Goal: Information Seeking & Learning: Compare options

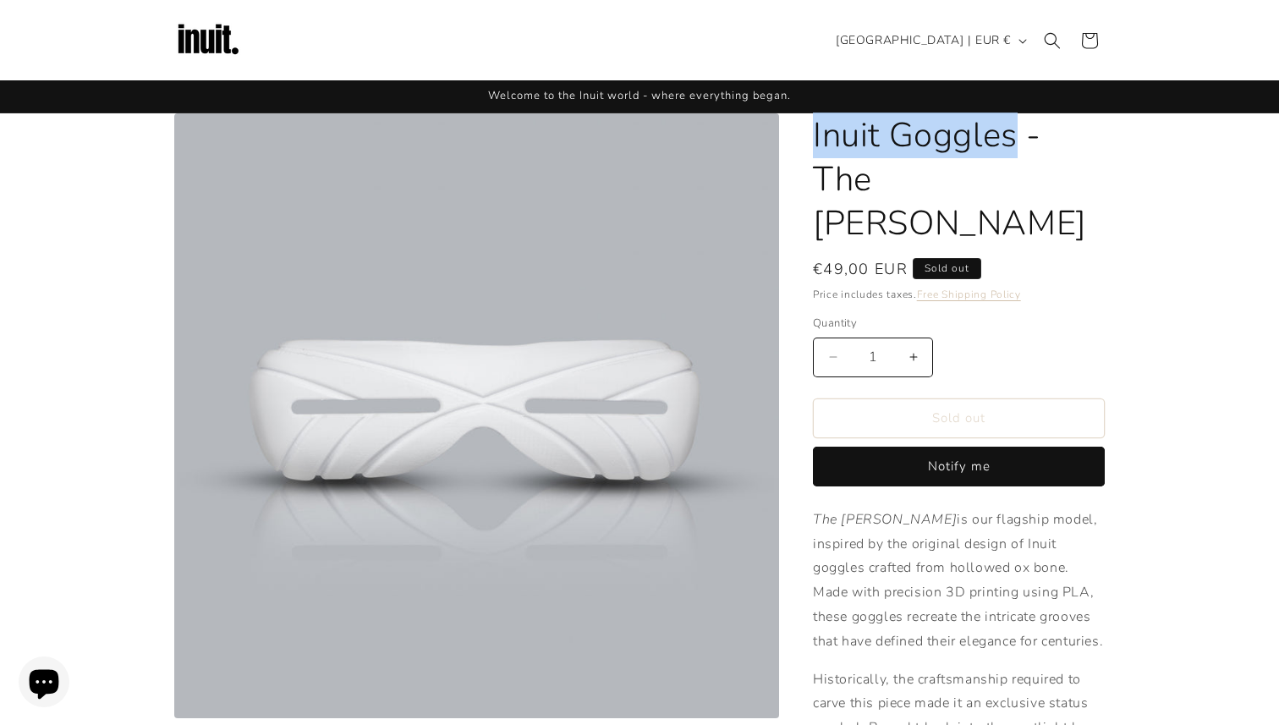
drag, startPoint x: 1020, startPoint y: 136, endPoint x: 816, endPoint y: 135, distance: 204.7
click at [816, 135] on h1 "Inuit Goggles - The [PERSON_NAME]" at bounding box center [959, 179] width 292 height 132
copy h1 "Inuit Goggles"
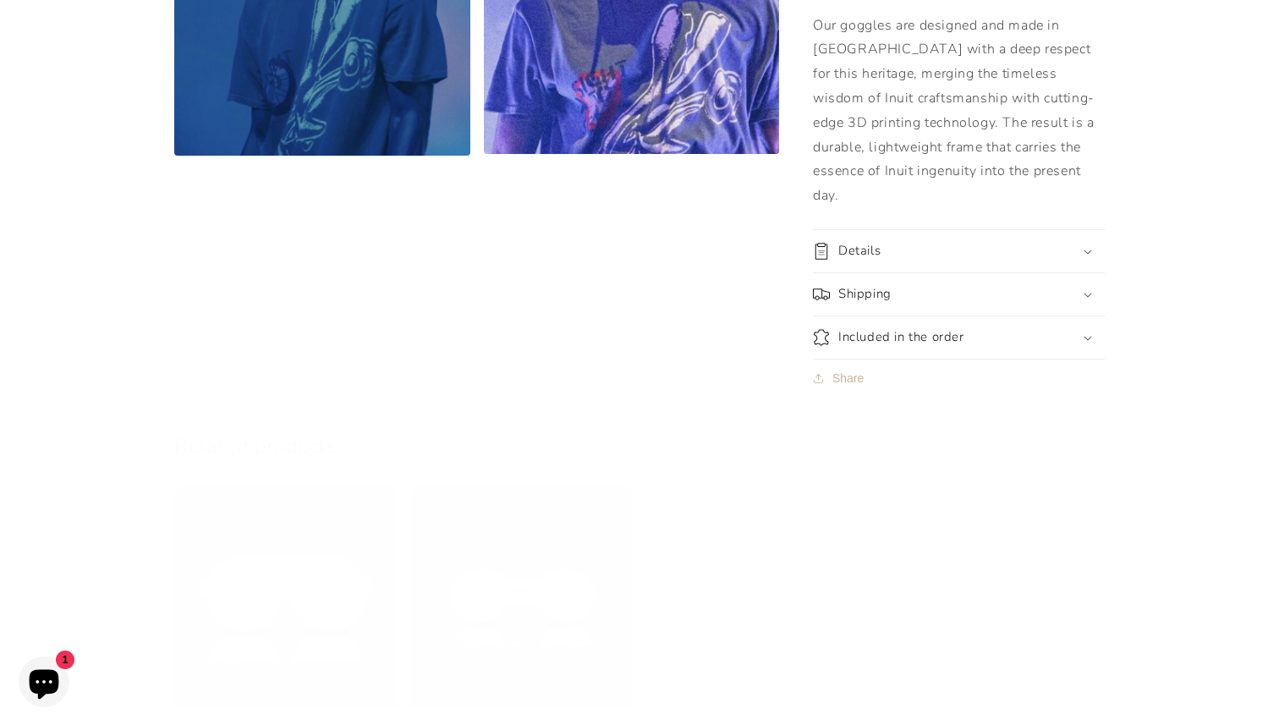
scroll to position [1523, 0]
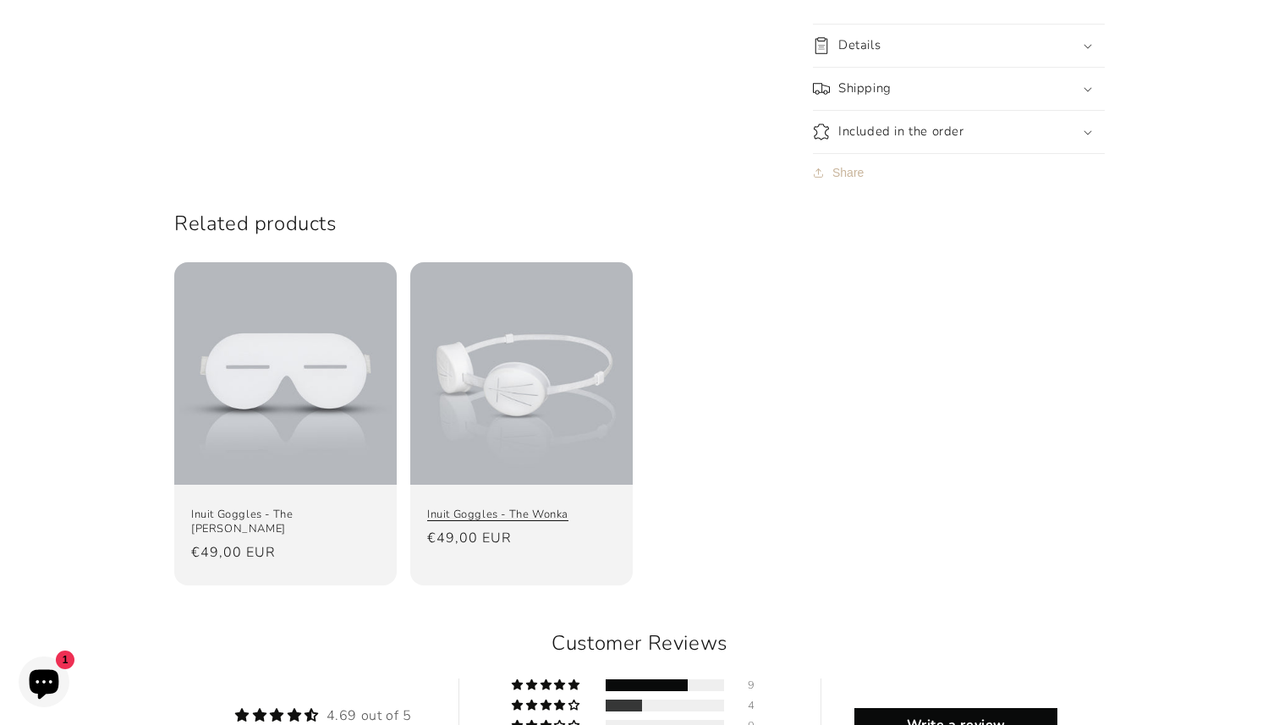
click at [573, 508] on link "Inuit Goggles - The Wonka" at bounding box center [521, 515] width 189 height 14
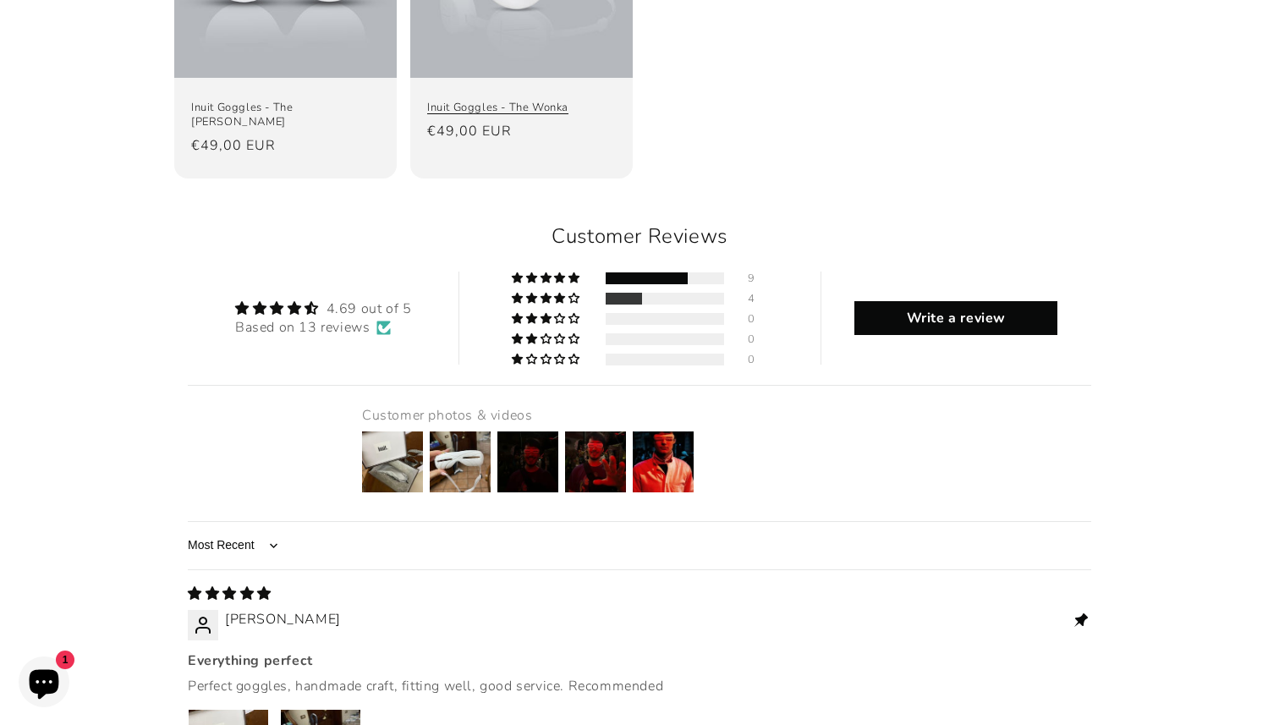
scroll to position [1925, 0]
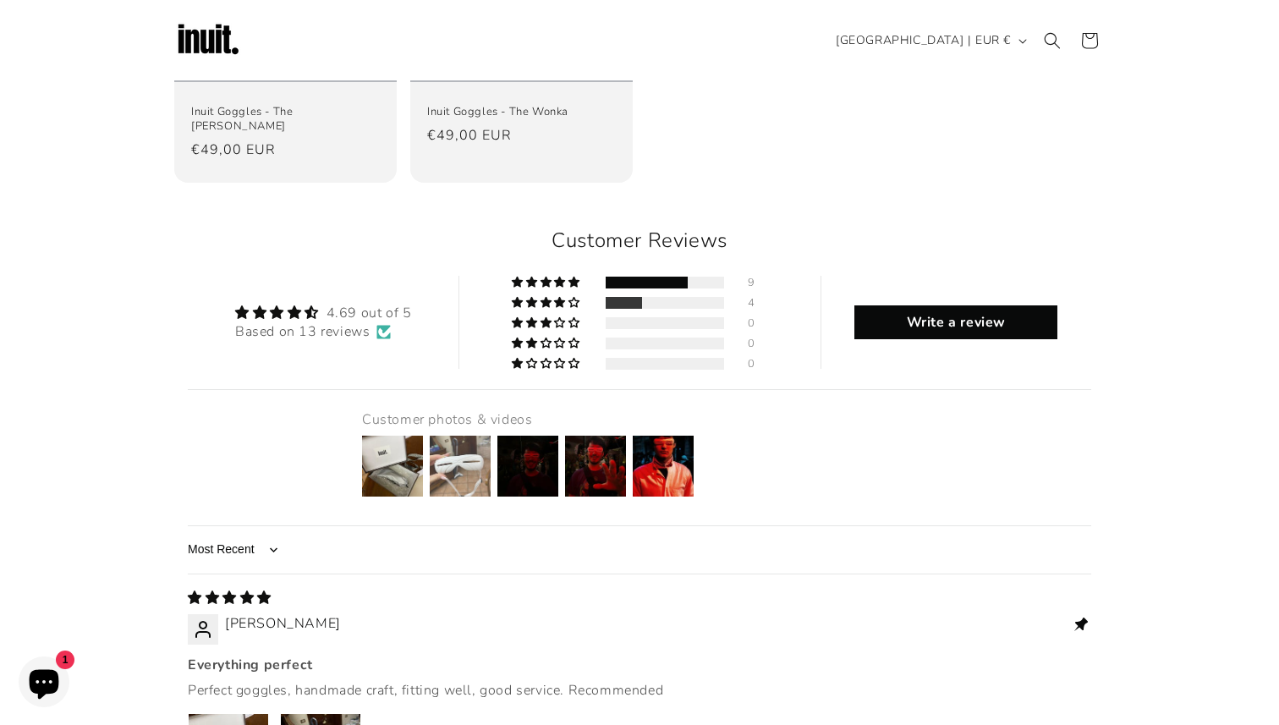
click at [473, 432] on img at bounding box center [460, 466] width 68 height 68
click at [538, 432] on img at bounding box center [528, 466] width 68 height 68
click at [651, 432] on img at bounding box center [663, 466] width 68 height 68
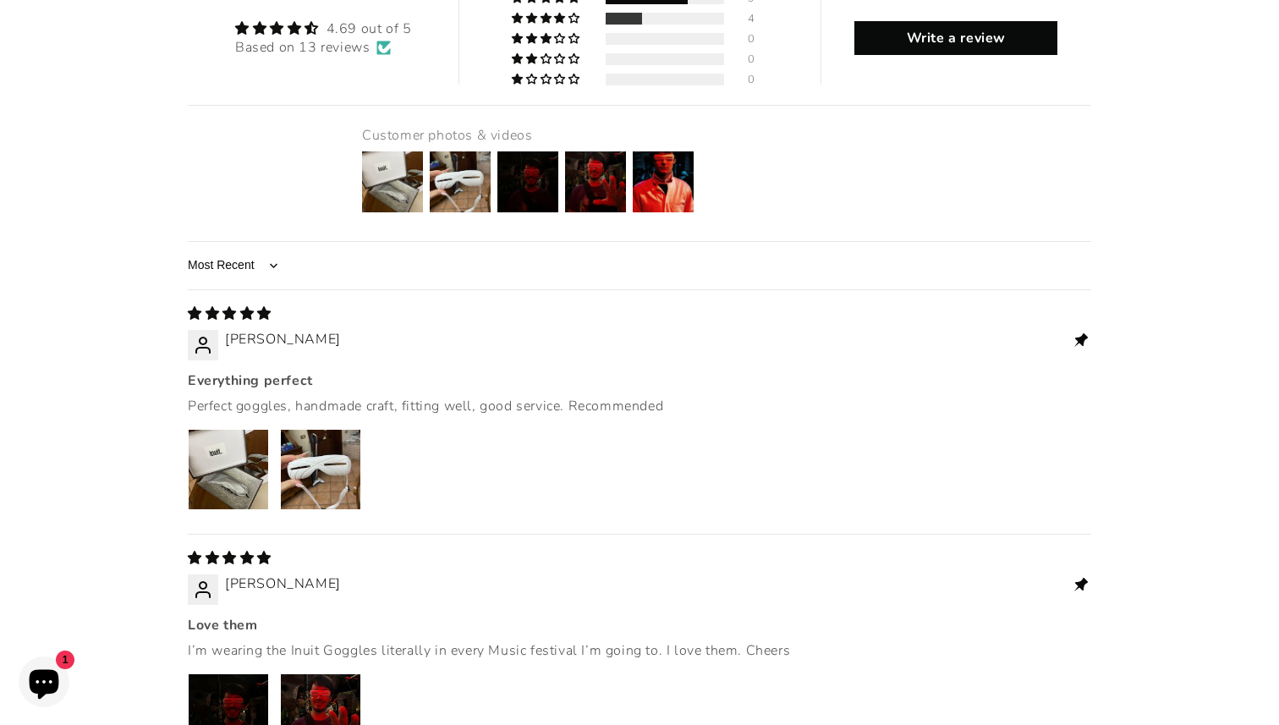
scroll to position [2320, 0]
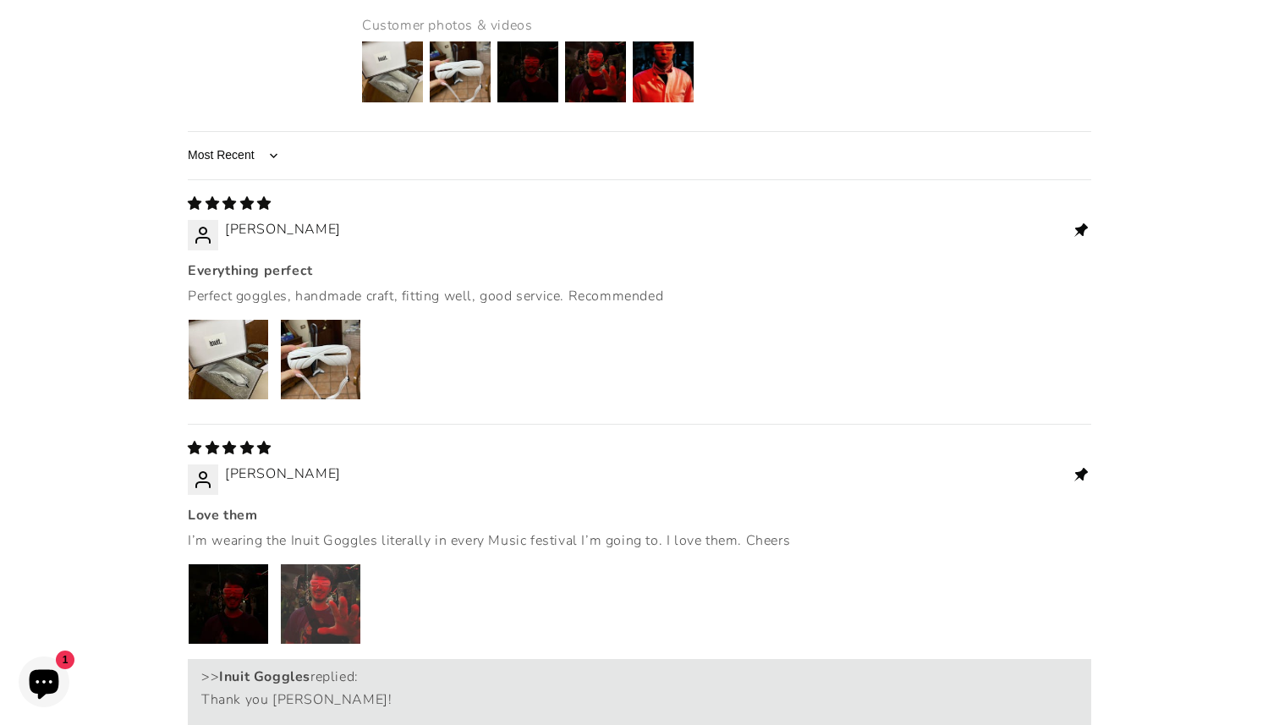
click at [339, 564] on img "Link to user picture 2" at bounding box center [321, 604] width 80 height 80
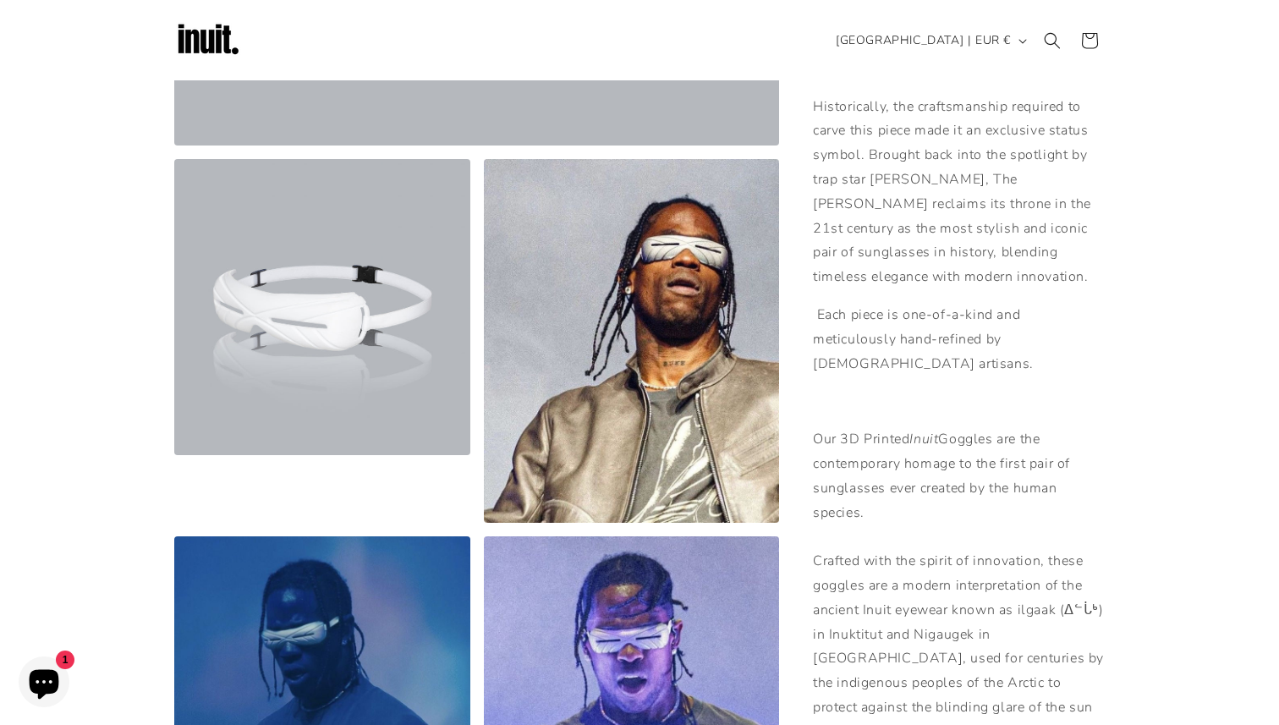
scroll to position [0, 0]
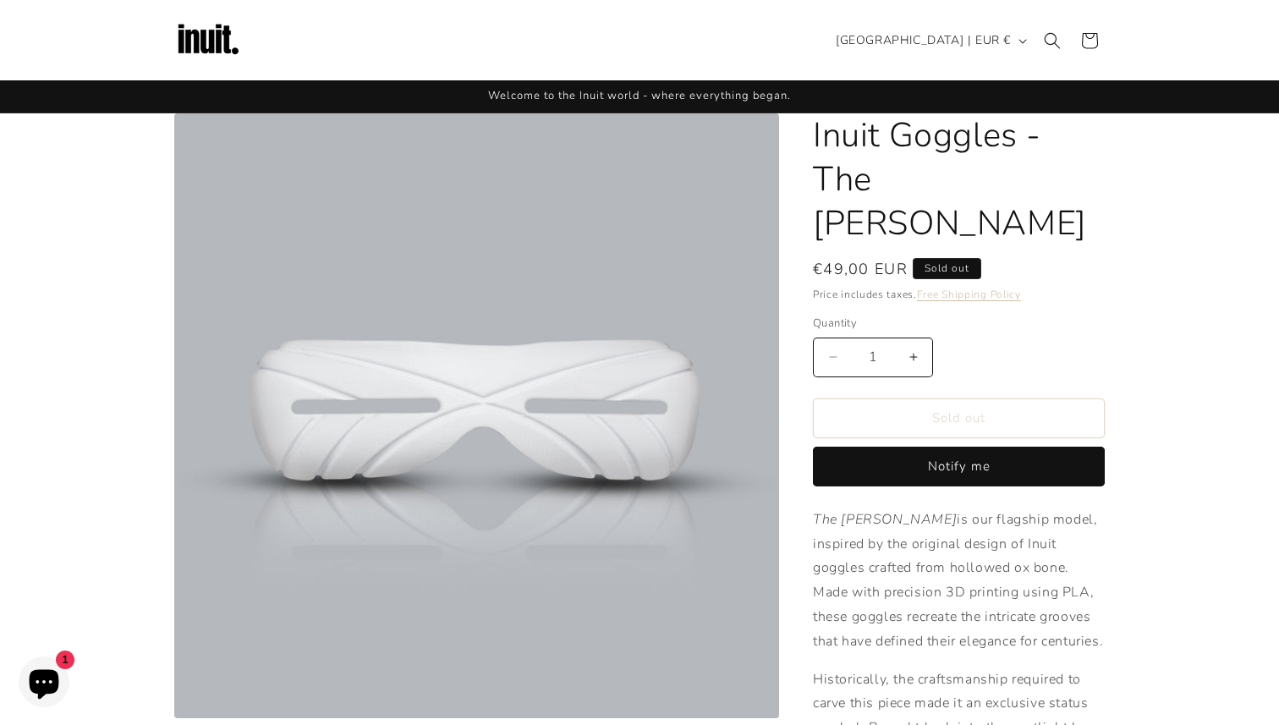
click at [975, 169] on h1 "Inuit Goggles - The Travis" at bounding box center [959, 179] width 292 height 132
drag, startPoint x: 1018, startPoint y: 138, endPoint x: 810, endPoint y: 144, distance: 207.3
copy h1 "Inuit Goggles"
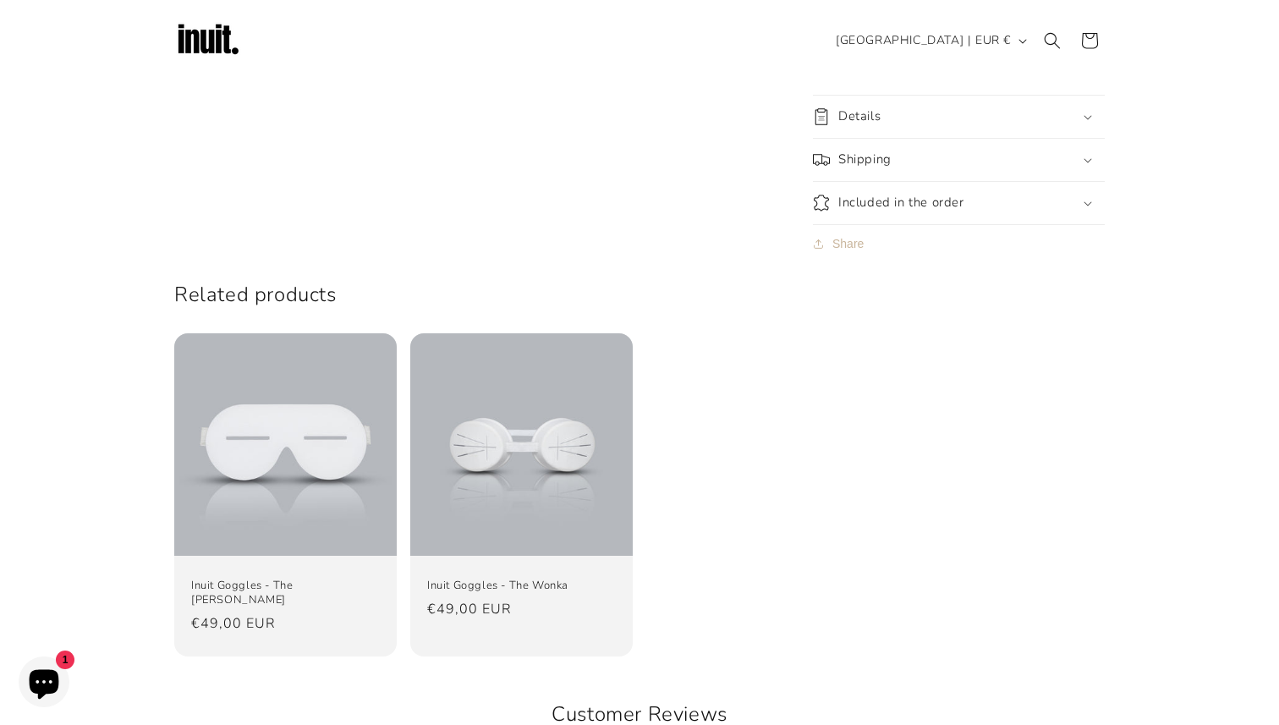
scroll to position [1392, 0]
